Goal: Use online tool/utility: Utilize a website feature to perform a specific function

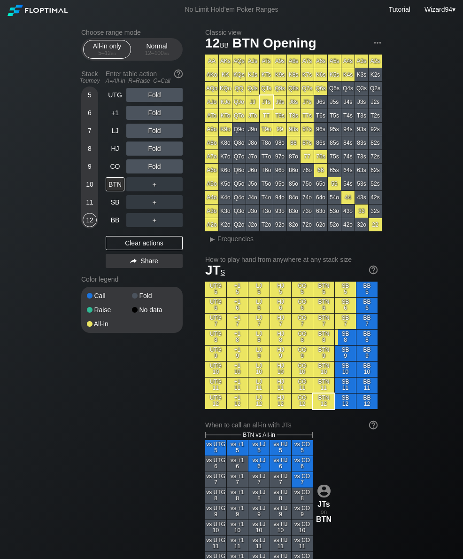
click at [149, 53] on div "12 – 100 bb" at bounding box center [156, 53] width 39 height 7
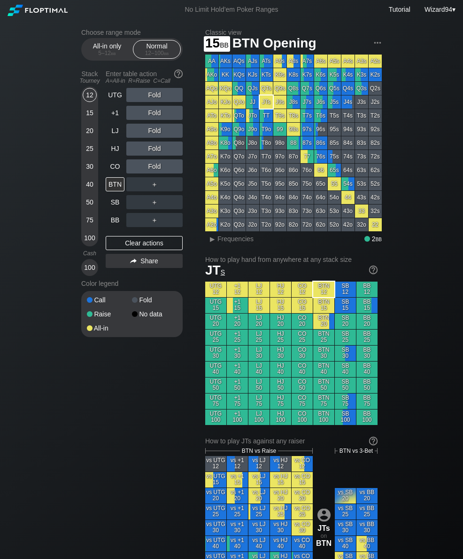
click at [94, 118] on div "15" at bounding box center [90, 113] width 14 height 14
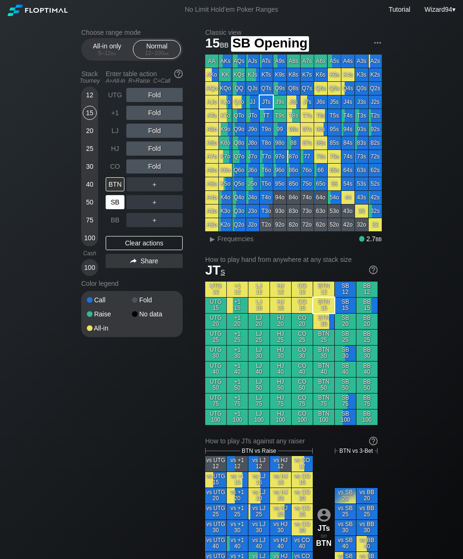
click at [121, 203] on div "SB" at bounding box center [115, 202] width 19 height 14
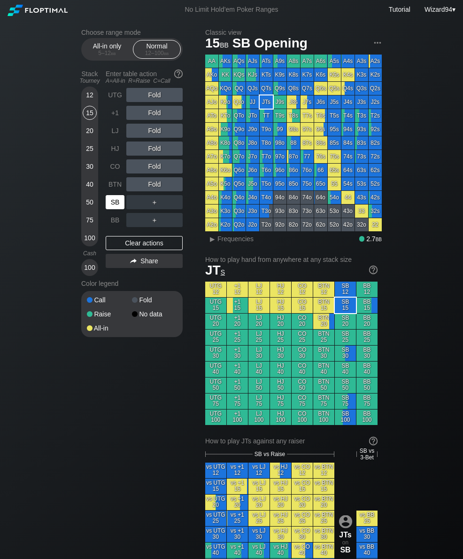
click at [91, 133] on div "20" at bounding box center [90, 131] width 14 height 14
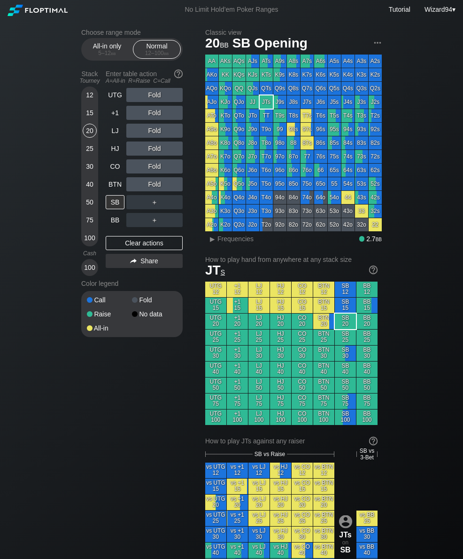
click at [91, 133] on div "20" at bounding box center [90, 131] width 14 height 14
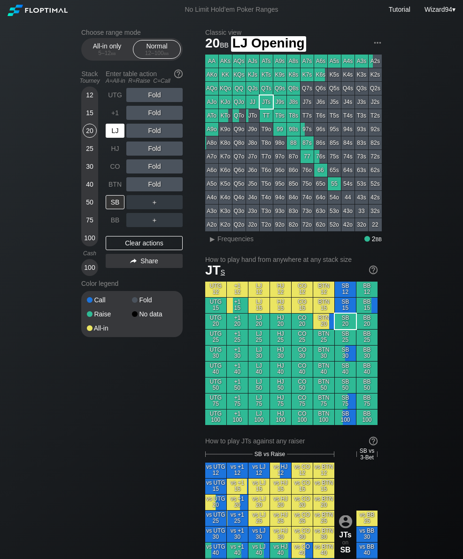
click at [113, 136] on div "LJ" at bounding box center [115, 131] width 19 height 14
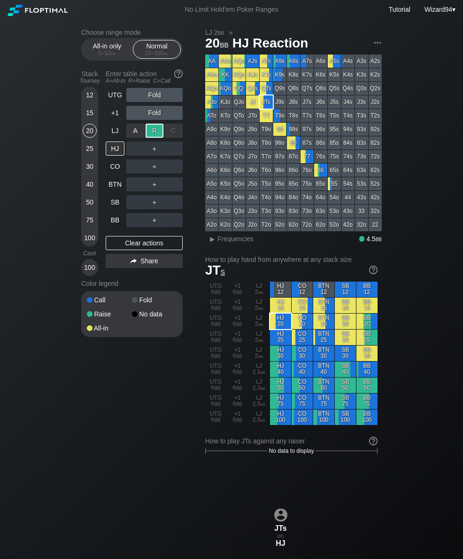
click at [114, 179] on div "BTN" at bounding box center [116, 184] width 21 height 18
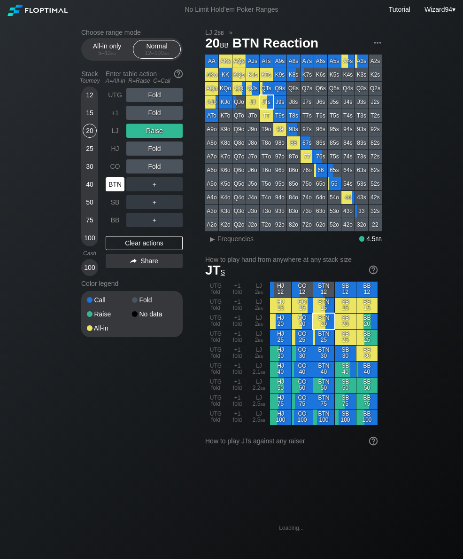
click at [112, 171] on div "CO" at bounding box center [115, 166] width 19 height 14
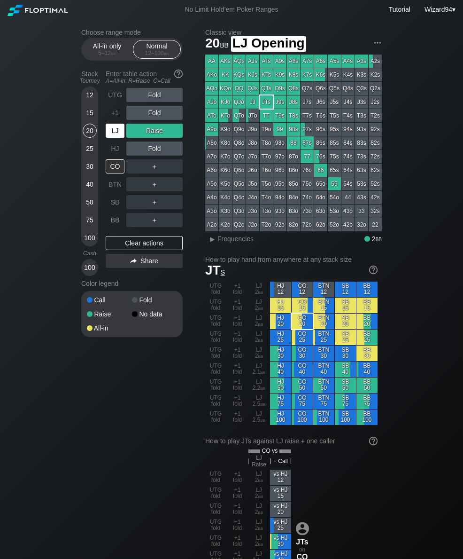
click at [110, 135] on div "LJ" at bounding box center [115, 131] width 19 height 14
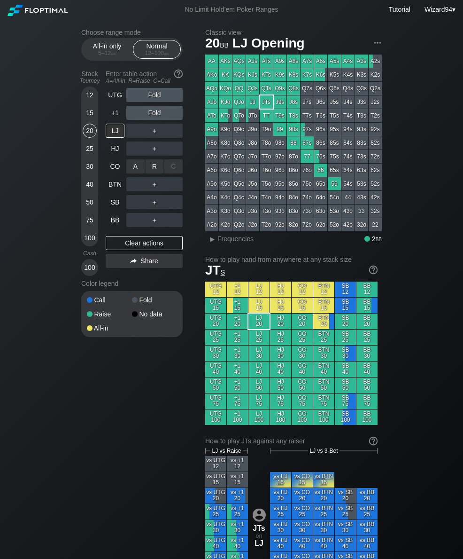
click at [148, 170] on div "R ✕" at bounding box center [155, 166] width 18 height 14
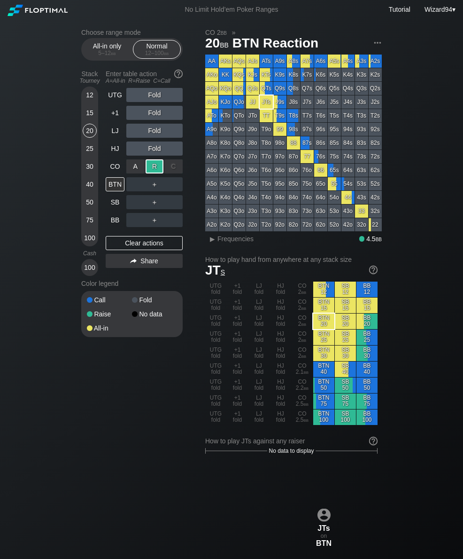
click at [114, 205] on div "SB" at bounding box center [115, 202] width 19 height 14
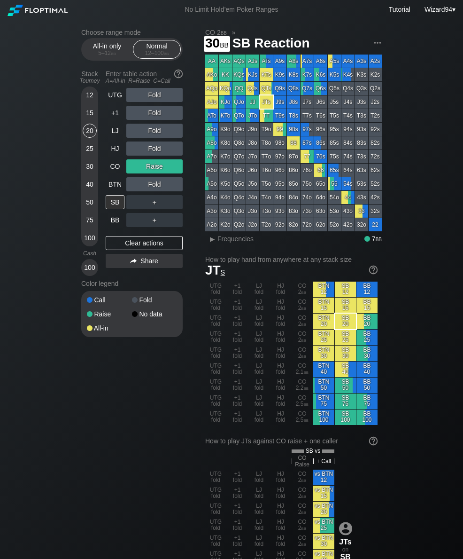
click at [91, 164] on div "30" at bounding box center [90, 166] width 14 height 14
